Goal: Information Seeking & Learning: Learn about a topic

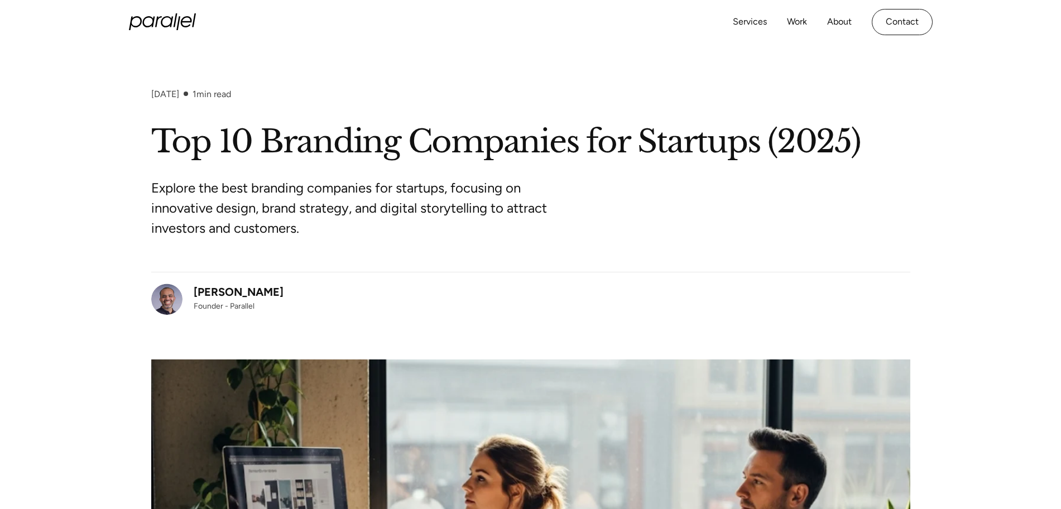
drag, startPoint x: 277, startPoint y: 294, endPoint x: 196, endPoint y: 293, distance: 81.5
click at [196, 293] on div "Robin Dhanwani Founder - Parallel" at bounding box center [530, 293] width 759 height 43
copy div "Robin Dhanwani"
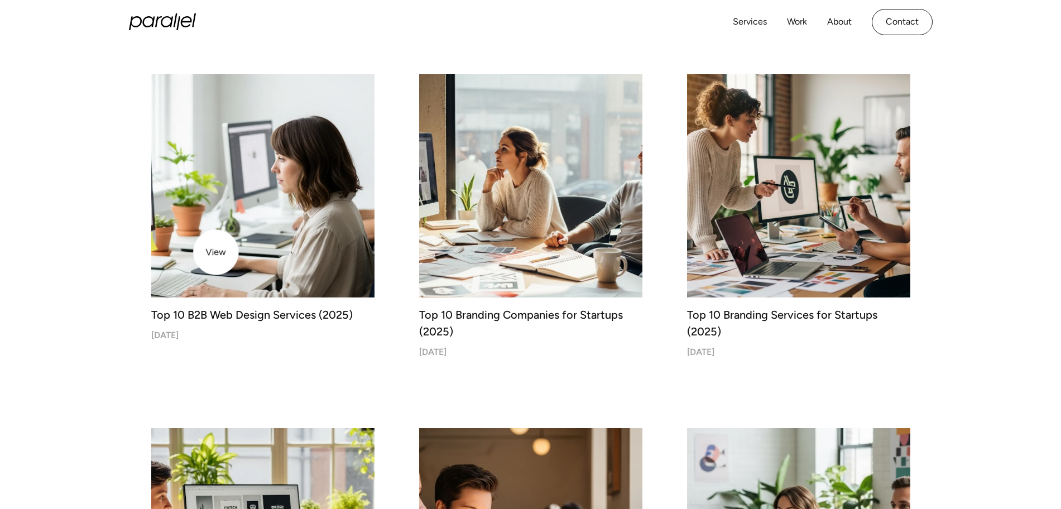
drag, startPoint x: 216, startPoint y: 252, endPoint x: 83, endPoint y: 317, distance: 147.6
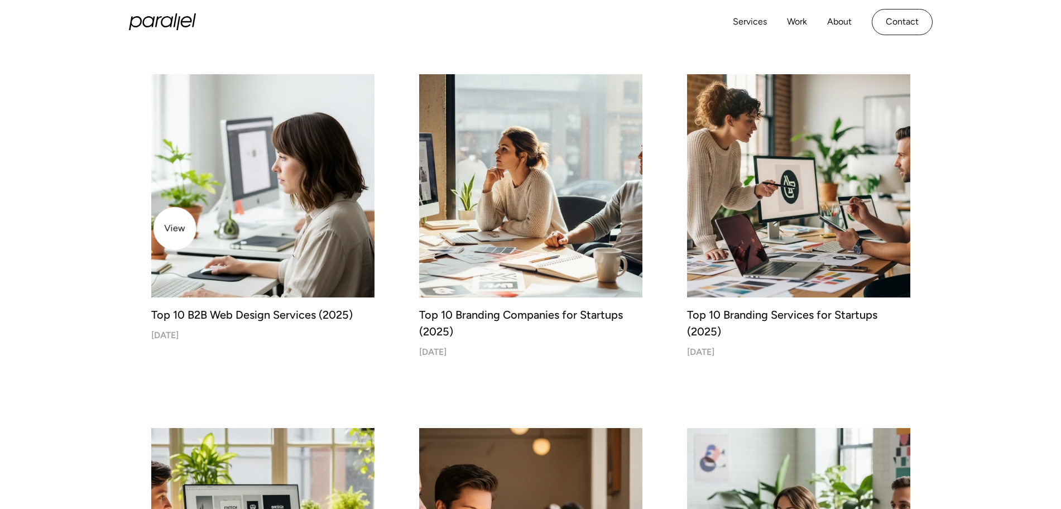
click at [175, 228] on img at bounding box center [263, 186] width 235 height 235
click at [257, 181] on img at bounding box center [263, 186] width 235 height 235
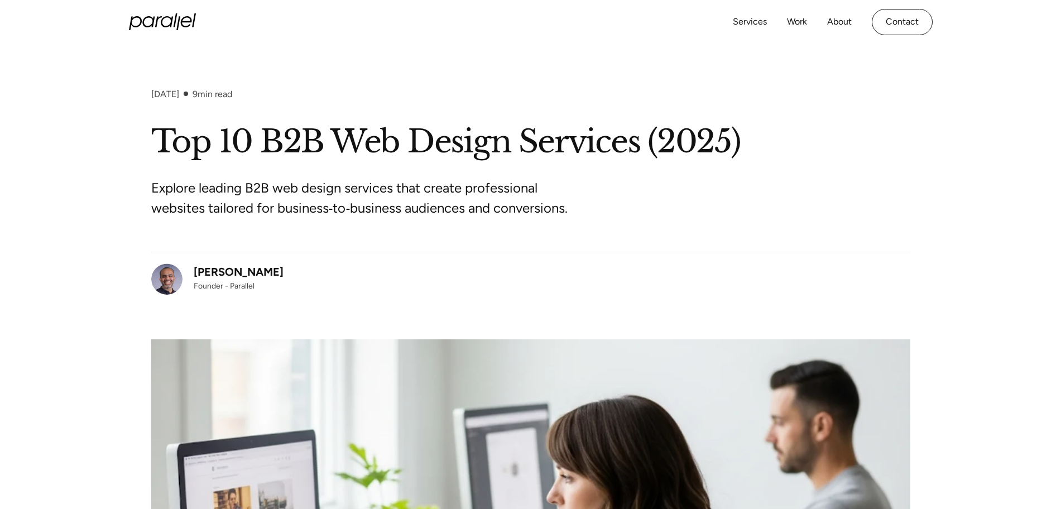
scroll to position [140, 0]
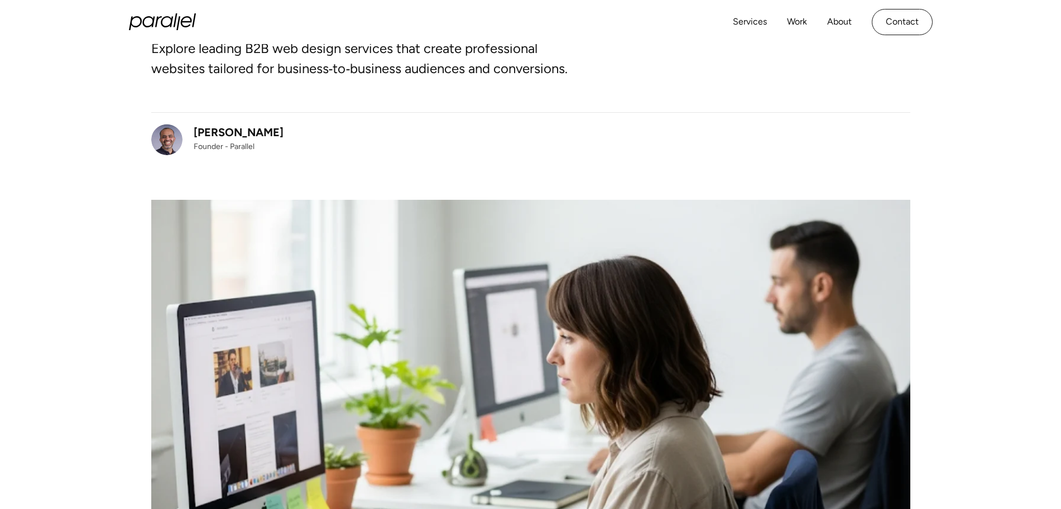
drag, startPoint x: 286, startPoint y: 132, endPoint x: 192, endPoint y: 133, distance: 93.8
click at [192, 133] on div "[PERSON_NAME] Founder - Parallel" at bounding box center [530, 133] width 759 height 43
copy div "[PERSON_NAME]"
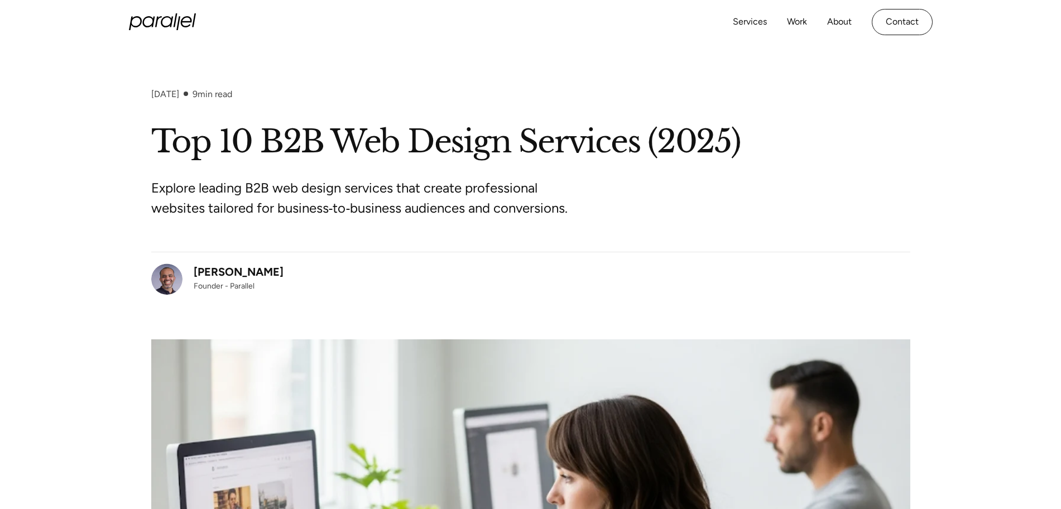
drag, startPoint x: 0, startPoint y: 0, endPoint x: 193, endPoint y: 275, distance: 336.3
click at [193, 275] on div "[PERSON_NAME] Founder - Parallel" at bounding box center [530, 273] width 759 height 43
copy div "[PERSON_NAME]"
